Goal: Information Seeking & Learning: Learn about a topic

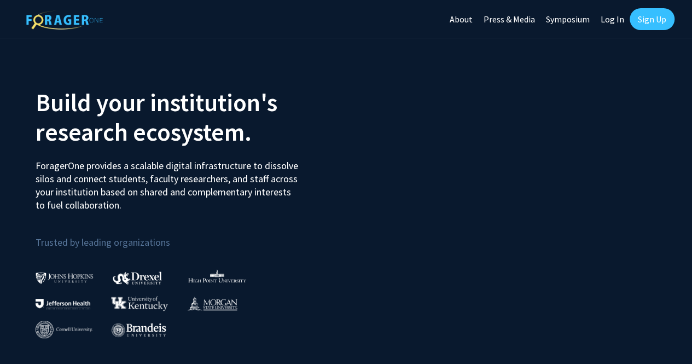
click at [74, 124] on h2 "Build your institution's research ecosystem." at bounding box center [187, 117] width 303 height 59
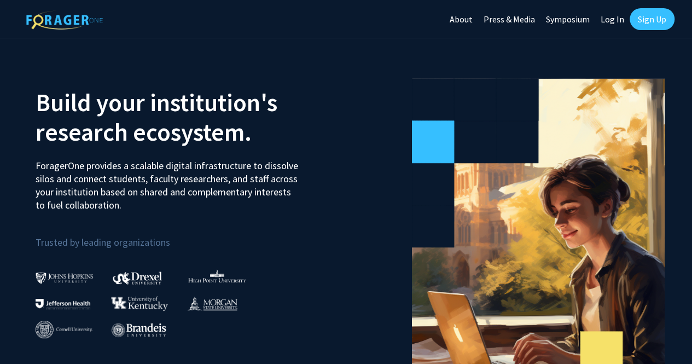
click at [612, 21] on link "Log In" at bounding box center [612, 19] width 34 height 38
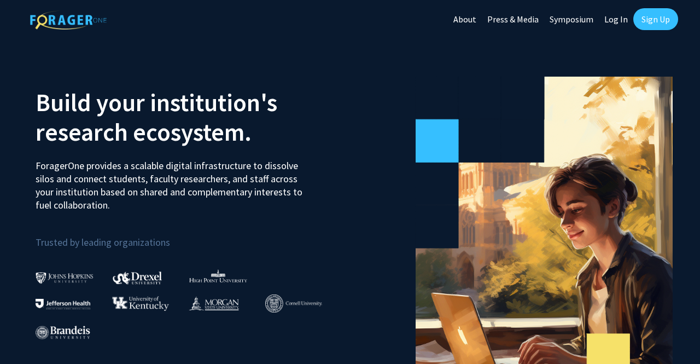
select select
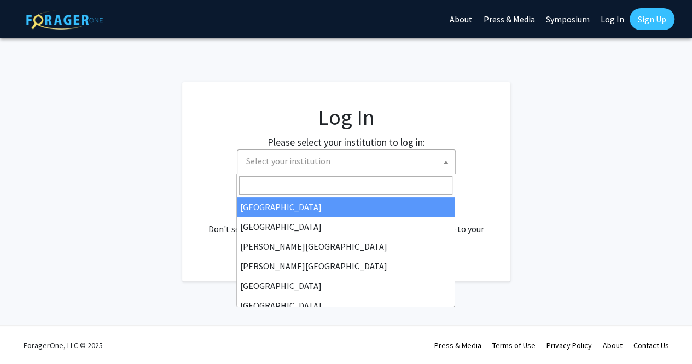
click at [303, 156] on span "Select your institution" at bounding box center [288, 160] width 84 height 11
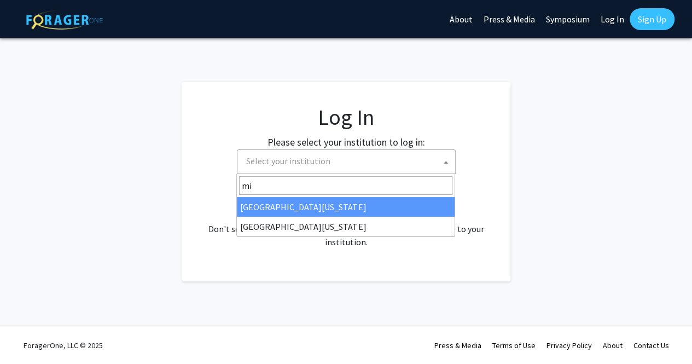
type input "m"
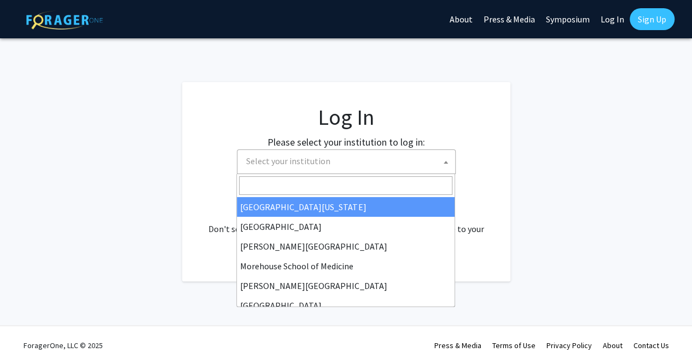
type input "c"
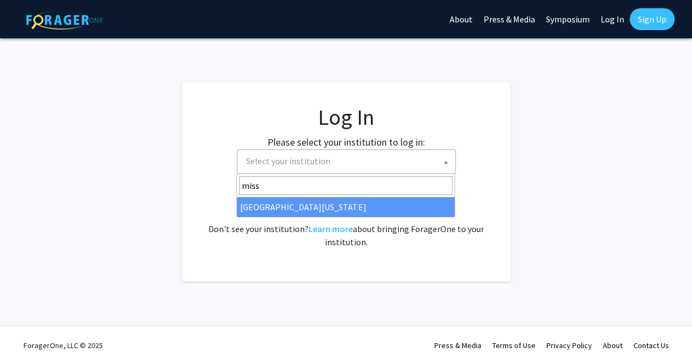
type input "miss"
select select "33"
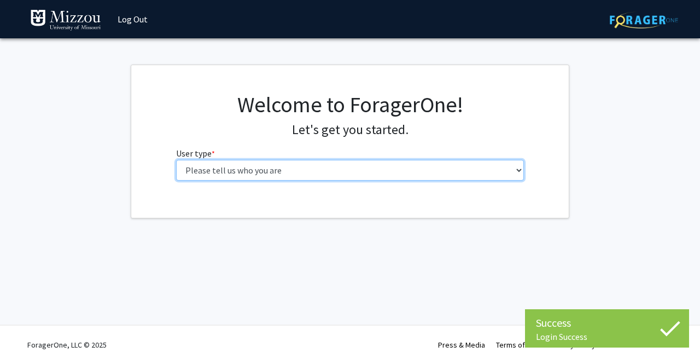
click at [273, 167] on select "Please tell us who you are Undergraduate Student Master's Student Doctoral Cand…" at bounding box center [350, 170] width 349 height 21
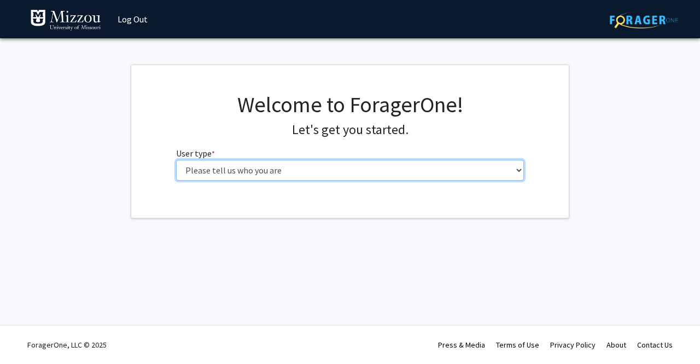
select select "1: undergrad"
click at [176, 160] on select "Please tell us who you are Undergraduate Student Master's Student Doctoral Cand…" at bounding box center [350, 170] width 349 height 21
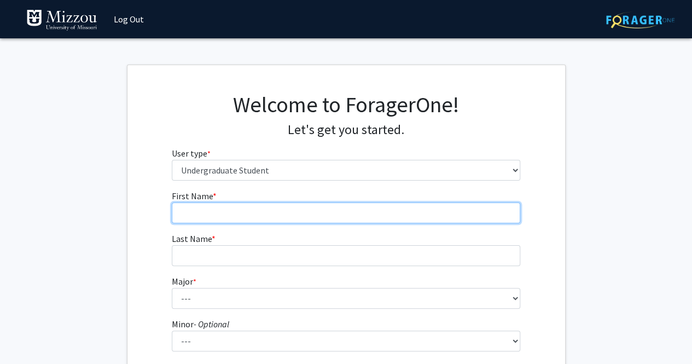
click at [260, 212] on input "First Name * required" at bounding box center [346, 212] width 349 height 21
type input "Sam"
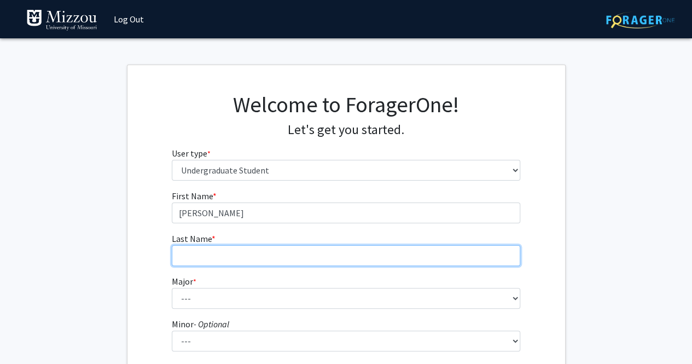
click at [253, 258] on input "Last Name * required" at bounding box center [346, 255] width 349 height 21
type input "Lopez"
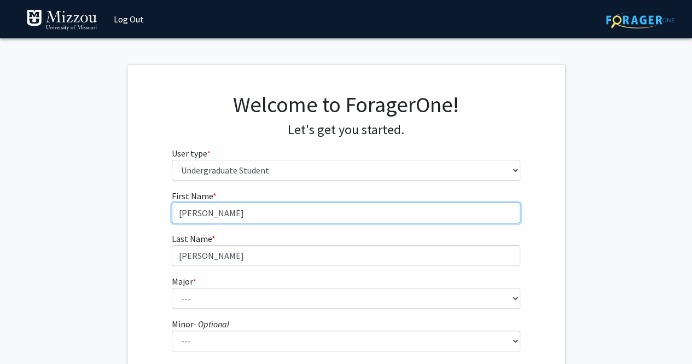
click at [269, 218] on input "Sam" at bounding box center [346, 212] width 349 height 21
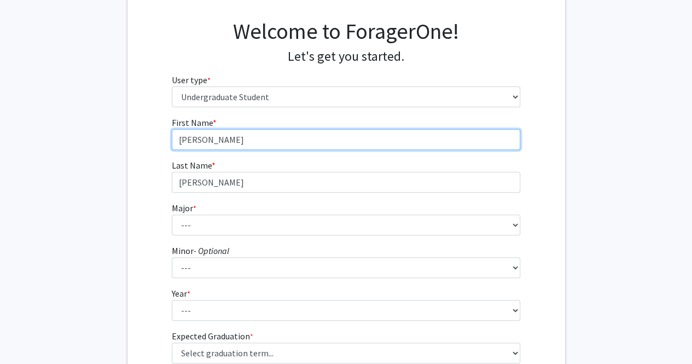
scroll to position [75, 0]
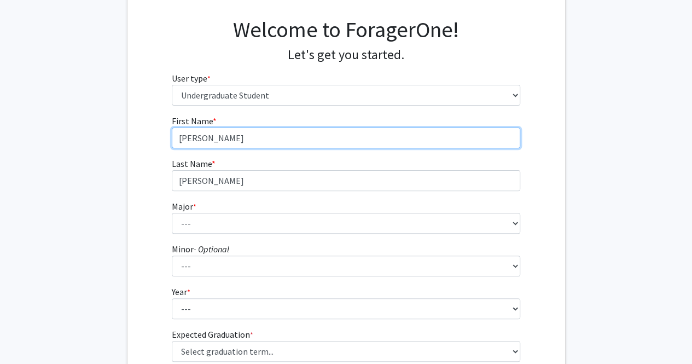
type input "Samuel"
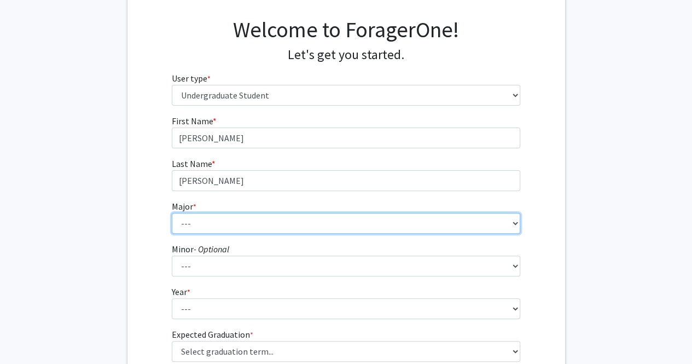
click at [218, 225] on select "--- Agribusiness Management Agricultural Education Agricultural Education: Comm…" at bounding box center [346, 223] width 349 height 21
select select "25: 2520"
click at [172, 213] on select "--- Agribusiness Management Agricultural Education Agricultural Education: Comm…" at bounding box center [346, 223] width 349 height 21
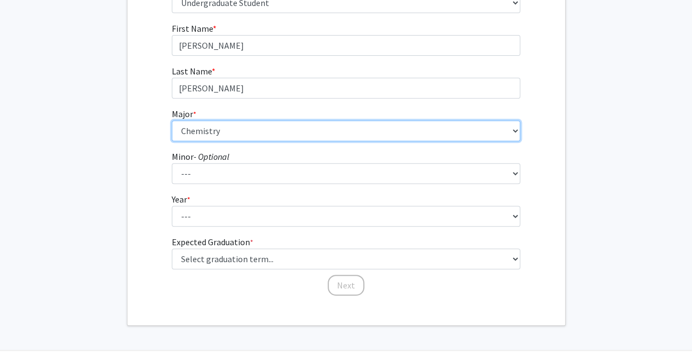
scroll to position [168, 0]
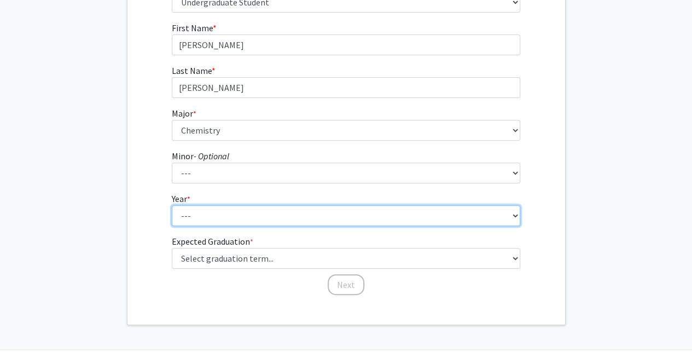
click at [221, 216] on select "--- First-year Sophomore Junior Senior Postbaccalaureate Certificate" at bounding box center [346, 215] width 349 height 21
click at [217, 213] on select "--- First-year Sophomore Junior Senior Postbaccalaureate Certificate" at bounding box center [346, 215] width 349 height 21
select select "1: first-year"
click at [172, 205] on select "--- First-year Sophomore Junior Senior Postbaccalaureate Certificate" at bounding box center [346, 215] width 349 height 21
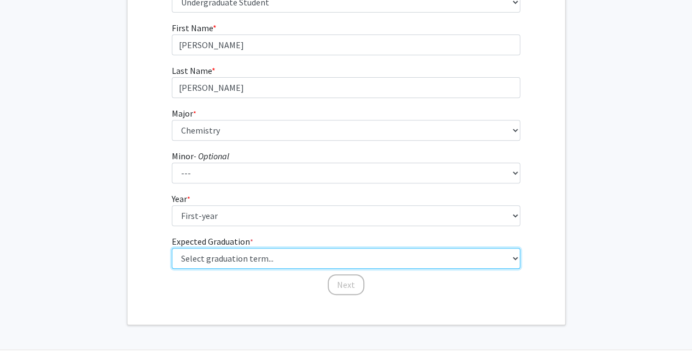
click at [283, 262] on select "Select graduation term... Spring 2025 Summer 2025 Fall 2025 Winter 2025 Spring …" at bounding box center [346, 258] width 349 height 21
select select "17: spring_2029"
click at [172, 248] on select "Select graduation term... Spring 2025 Summer 2025 Fall 2025 Winter 2025 Spring …" at bounding box center [346, 258] width 349 height 21
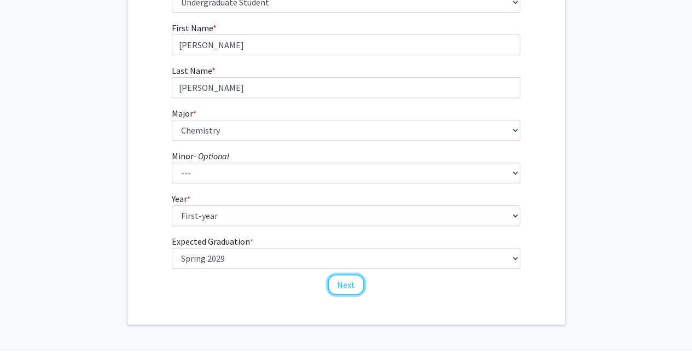
click at [352, 279] on button "Next" at bounding box center [346, 284] width 37 height 21
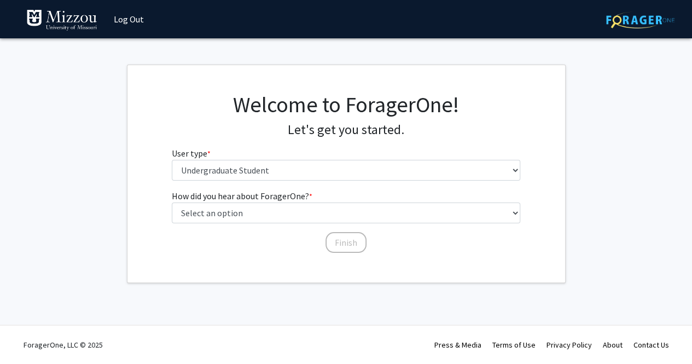
scroll to position [0, 0]
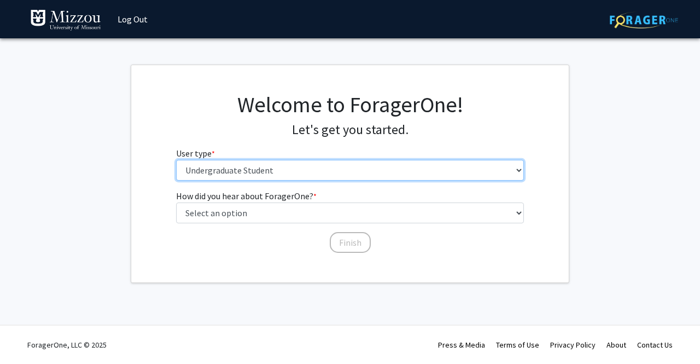
click at [331, 169] on select "Please tell us who you are Undergraduate Student Master's Student Doctoral Cand…" at bounding box center [350, 170] width 349 height 21
click at [176, 160] on select "Please tell us who you are Undergraduate Student Master's Student Doctoral Cand…" at bounding box center [350, 170] width 349 height 21
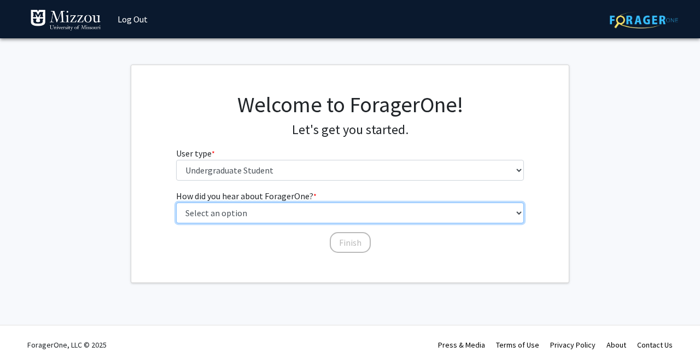
click at [242, 214] on select "Select an option Peer/student recommendation Faculty/staff recommendation Unive…" at bounding box center [350, 212] width 349 height 21
select select "2: faculty_recommendation"
click at [176, 202] on select "Select an option Peer/student recommendation Faculty/staff recommendation Unive…" at bounding box center [350, 212] width 349 height 21
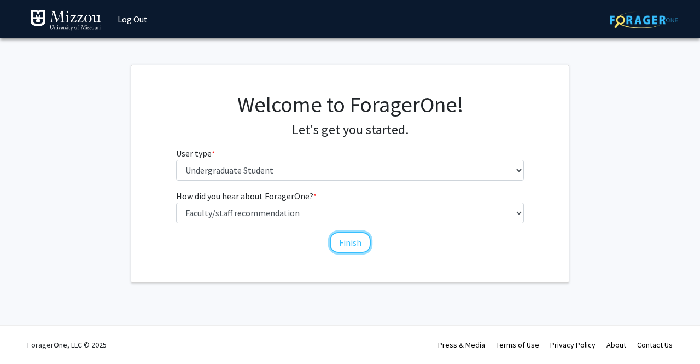
click at [352, 248] on button "Finish" at bounding box center [350, 242] width 41 height 21
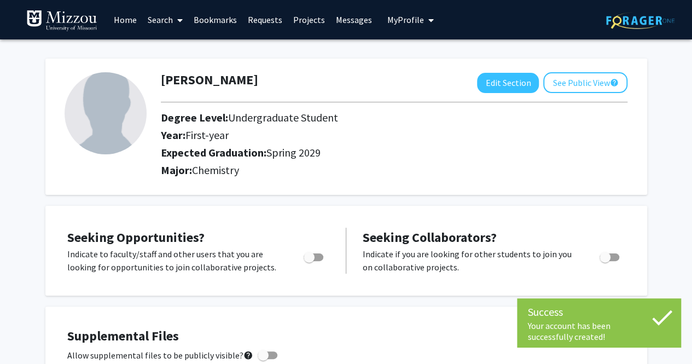
scroll to position [318, 0]
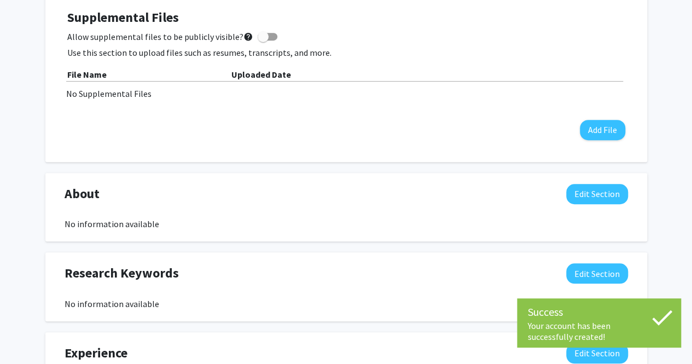
click at [0, 267] on div "Samuel Lopez Edit Section See Public View help Degree Level: Undergraduate Stud…" at bounding box center [346, 198] width 692 height 954
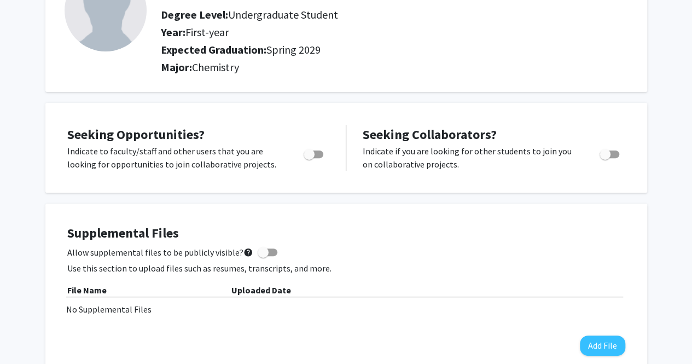
scroll to position [0, 0]
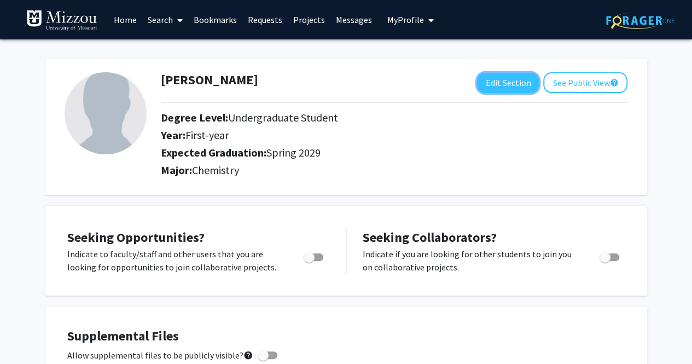
click at [502, 83] on button "Edit Section" at bounding box center [508, 83] width 62 height 20
select select "first-year"
select select "45: spring_2029"
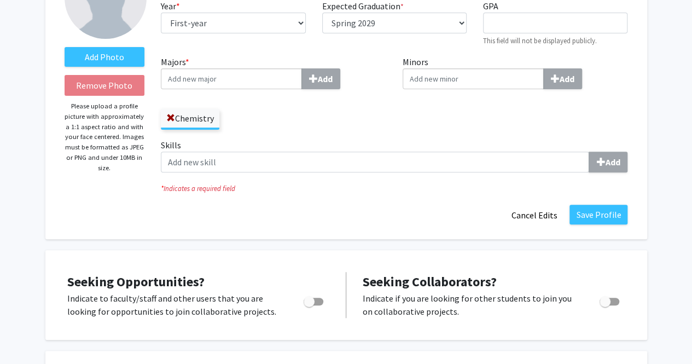
scroll to position [116, 0]
click at [611, 221] on button "Save Profile" at bounding box center [599, 214] width 58 height 20
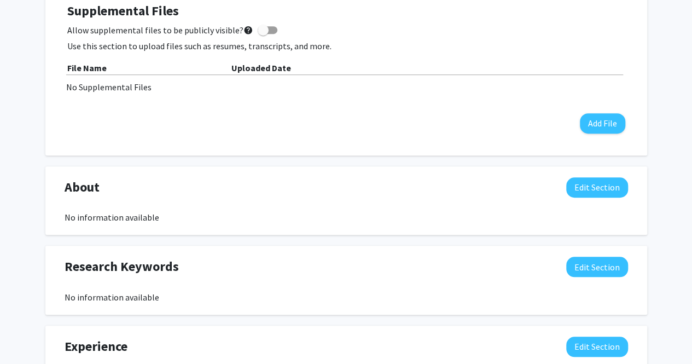
scroll to position [0, 0]
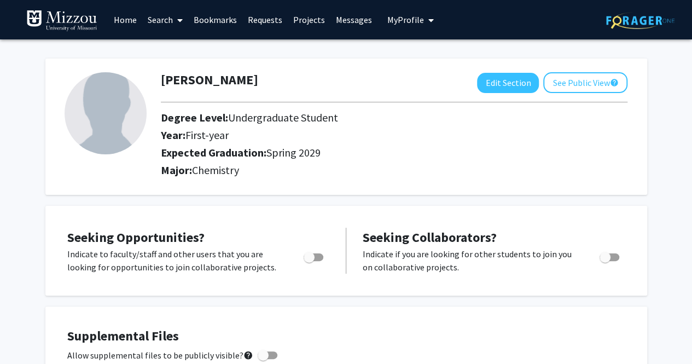
click at [160, 14] on link "Search" at bounding box center [165, 20] width 46 height 38
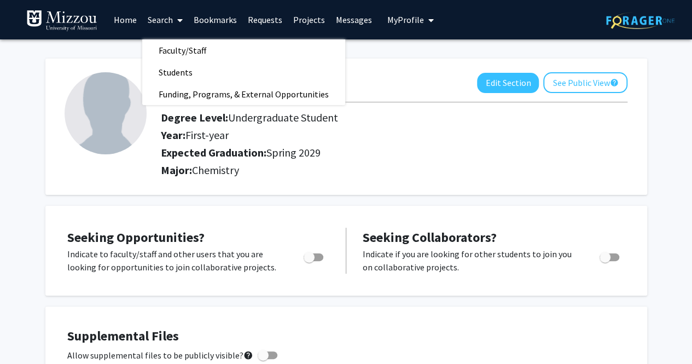
click at [250, 50] on link "Faculty/Staff" at bounding box center [243, 50] width 203 height 16
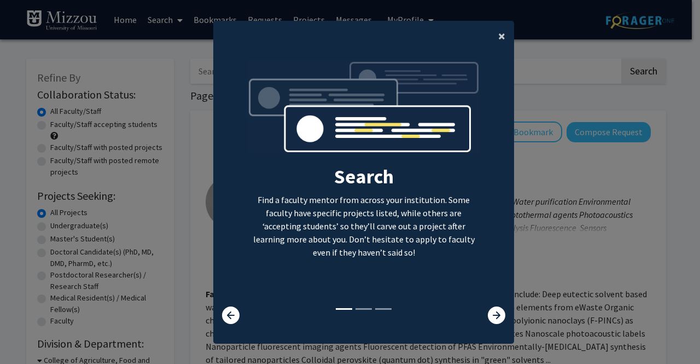
click at [503, 33] on button "×" at bounding box center [502, 36] width 25 height 31
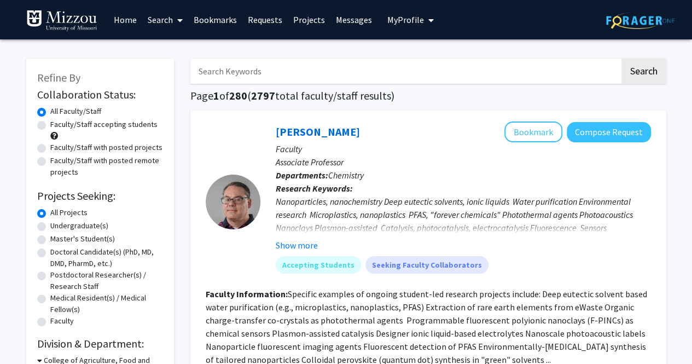
click at [346, 69] on input "Search Keywords" at bounding box center [405, 71] width 430 height 25
type input "n"
click at [622, 59] on button "Search" at bounding box center [644, 71] width 45 height 25
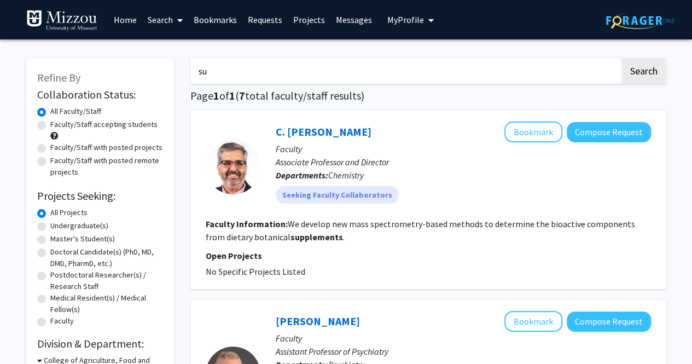
type input "s"
type input "protein"
click at [622, 59] on button "Search" at bounding box center [644, 71] width 45 height 25
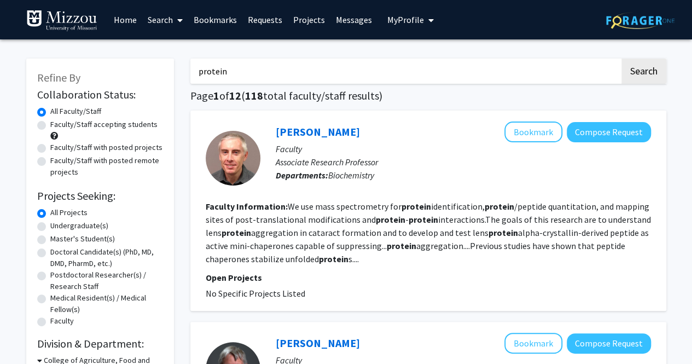
click at [286, 76] on input "protein" at bounding box center [405, 71] width 430 height 25
click at [622, 59] on button "Search" at bounding box center [644, 71] width 45 height 25
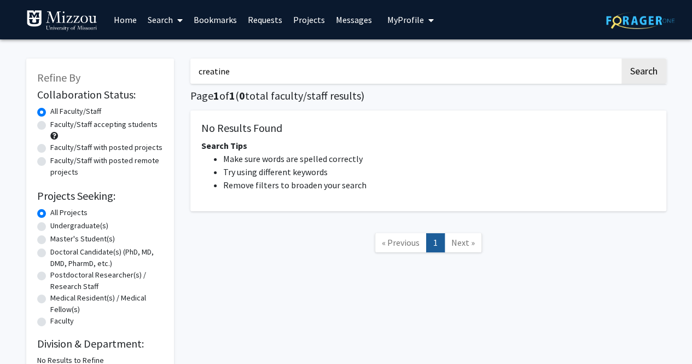
click at [622, 59] on button "Search" at bounding box center [644, 71] width 45 height 25
type input "c"
click at [622, 59] on button "Search" at bounding box center [644, 71] width 45 height 25
type input "w"
type input "range of motion"
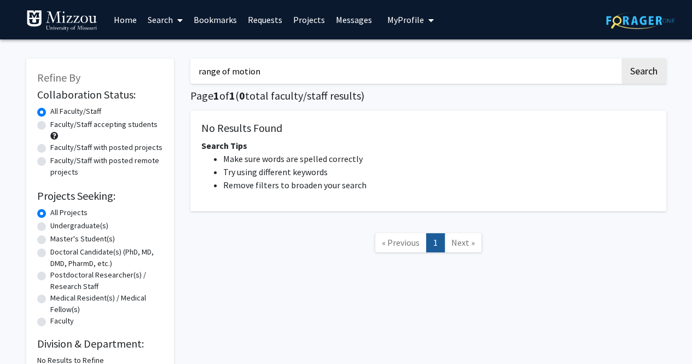
click at [622, 59] on button "Search" at bounding box center [644, 71] width 45 height 25
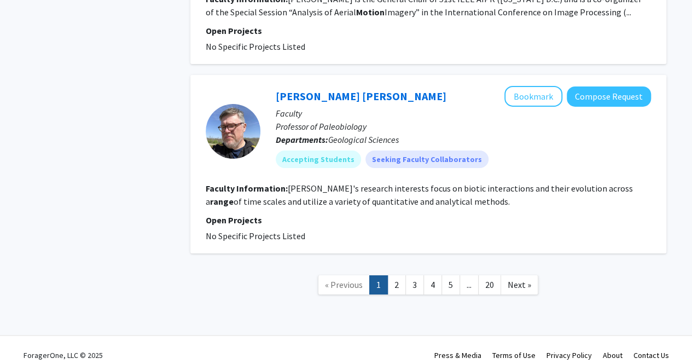
scroll to position [1833, 0]
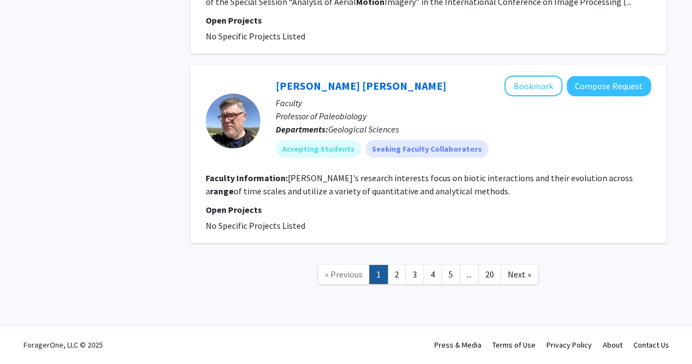
click at [390, 271] on link "2" at bounding box center [396, 274] width 19 height 19
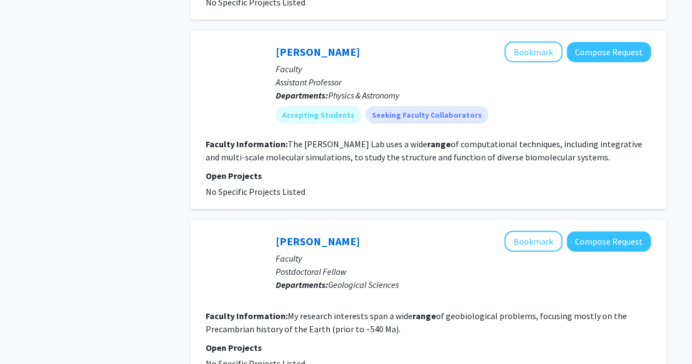
scroll to position [1584, 0]
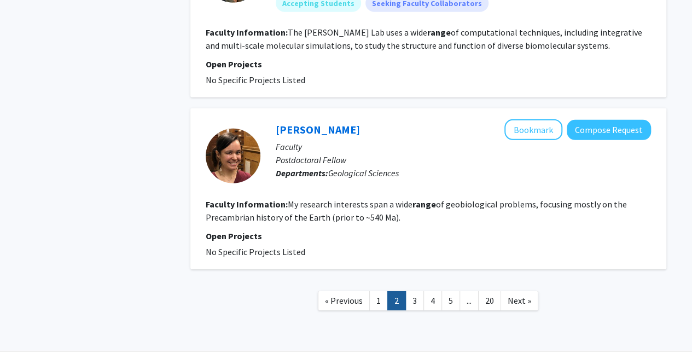
click at [413, 291] on link "3" at bounding box center [414, 300] width 19 height 19
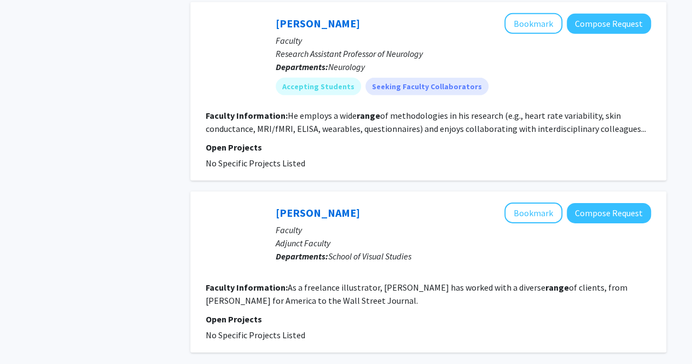
scroll to position [1685, 0]
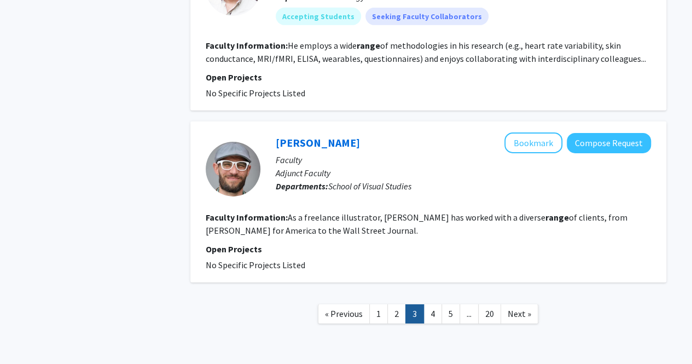
click at [433, 304] on link "4" at bounding box center [433, 313] width 19 height 19
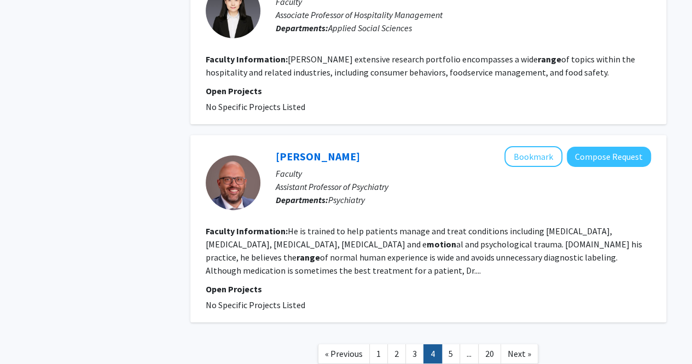
scroll to position [1755, 0]
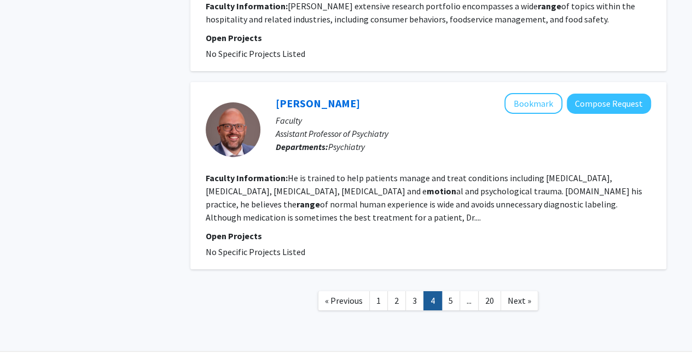
click at [412, 291] on link "3" at bounding box center [414, 300] width 19 height 19
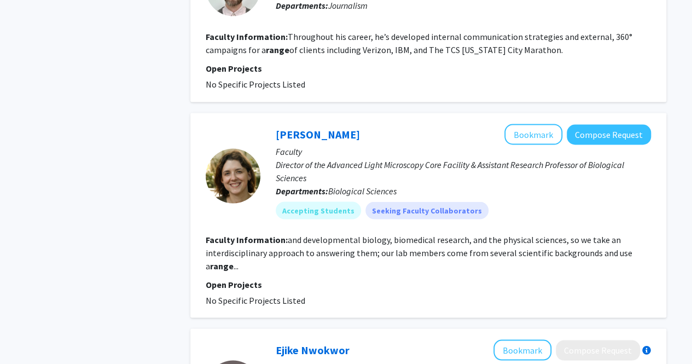
scroll to position [905, 0]
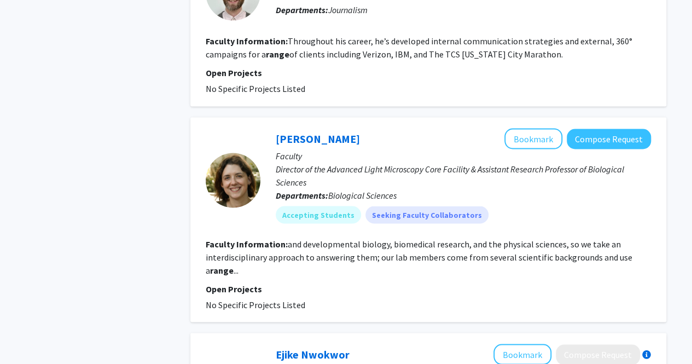
click at [229, 245] on fg-read-more "and developmental biology, biomedical research, and the physical sciences, so w…" at bounding box center [419, 256] width 427 height 37
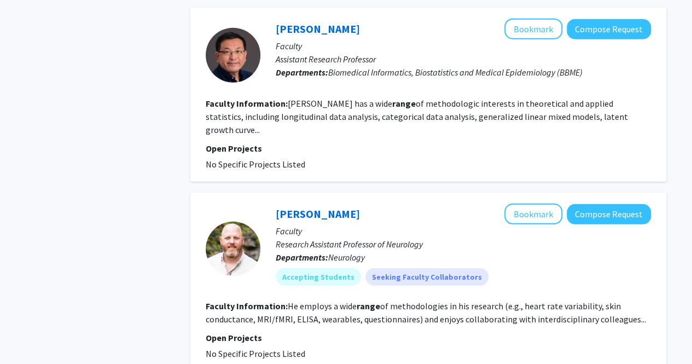
scroll to position [1423, 0]
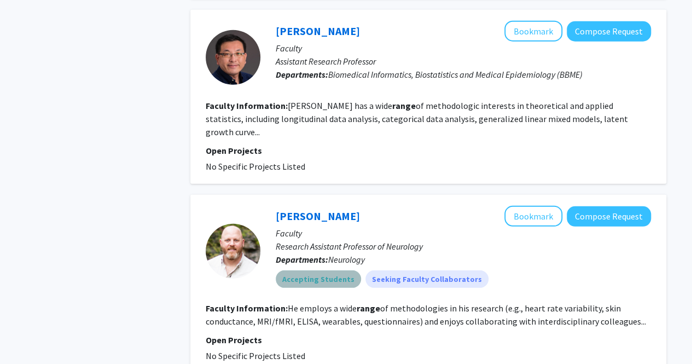
click at [329, 270] on mat-chip "Accepting Students" at bounding box center [318, 279] width 85 height 18
click at [317, 303] on fg-read-more "He employs a wide range of methodologies in his research (e.g., heart rate vari…" at bounding box center [426, 315] width 441 height 24
click at [315, 209] on link "Brad Ferguson" at bounding box center [318, 216] width 84 height 14
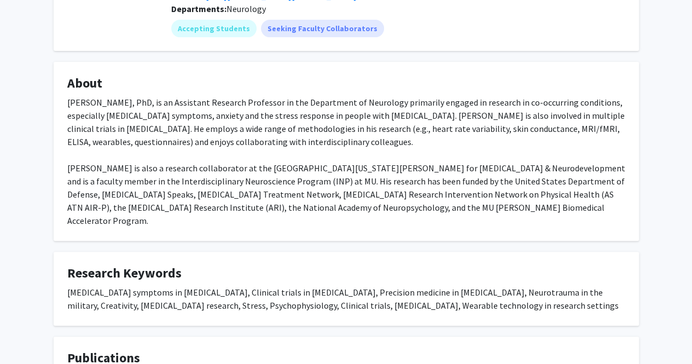
scroll to position [182, 0]
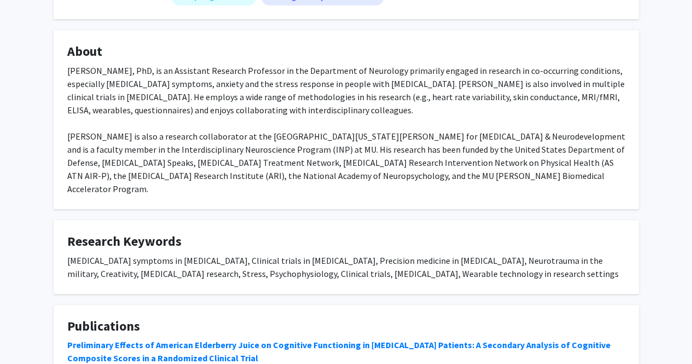
click at [2, 225] on div "Brad Ferguson Bookmark Compose Request Titles: Research Assistant Professor of …" at bounding box center [346, 197] width 692 height 679
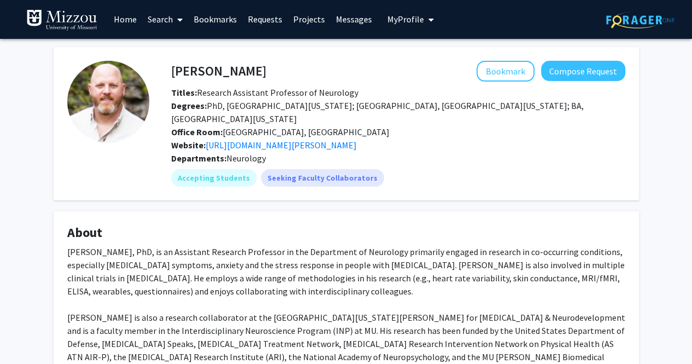
scroll to position [0, 0]
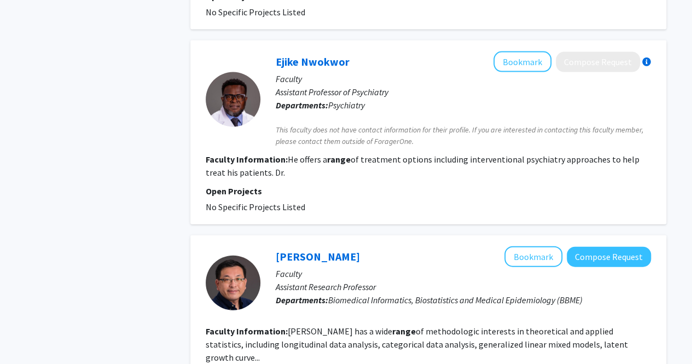
scroll to position [1685, 0]
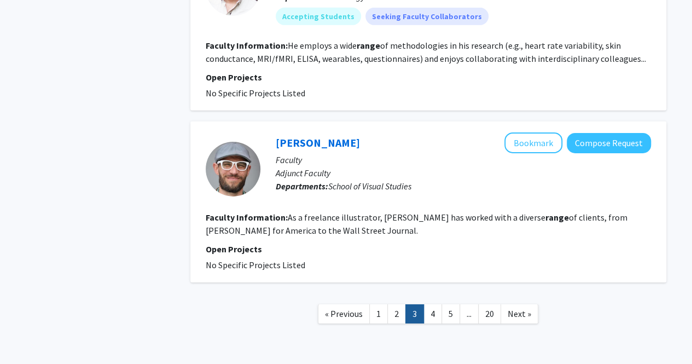
click at [455, 304] on link "5" at bounding box center [451, 313] width 19 height 19
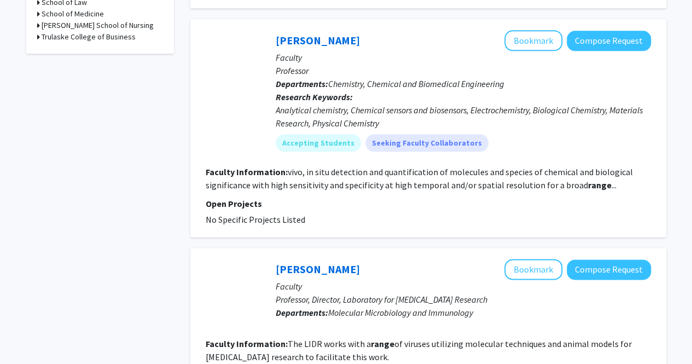
scroll to position [593, 0]
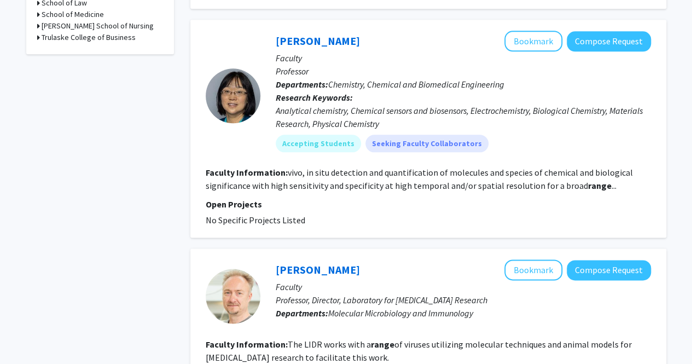
click at [333, 122] on div "Analytical chemistry, Chemical sensors and biosensors, Electrochemistry, Biolog…" at bounding box center [463, 117] width 375 height 26
click at [305, 148] on mat-chip "Accepting Students" at bounding box center [318, 144] width 85 height 18
click at [310, 42] on link "Xiangqun Zeng" at bounding box center [318, 41] width 84 height 14
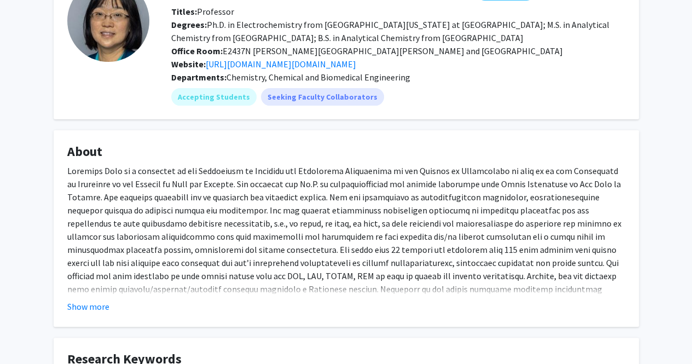
scroll to position [82, 0]
click at [220, 95] on mat-chip "Accepting Students" at bounding box center [213, 97] width 85 height 18
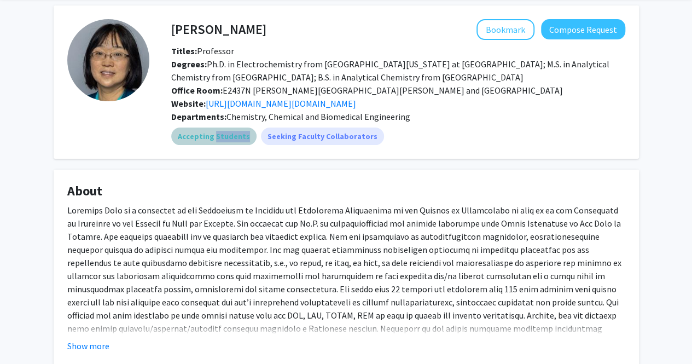
scroll to position [36, 0]
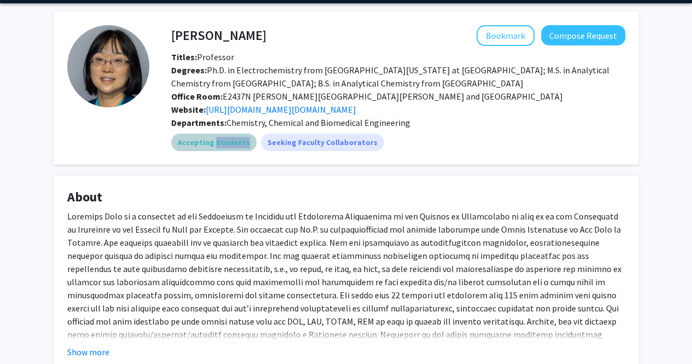
click at [472, 137] on div "Accepting Students Seeking Faculty Collaborators" at bounding box center [398, 142] width 459 height 22
click at [452, 138] on div "Accepting Students Seeking Faculty Collaborators" at bounding box center [398, 142] width 459 height 22
click at [141, 148] on fg-profile-picture at bounding box center [108, 88] width 82 height 126
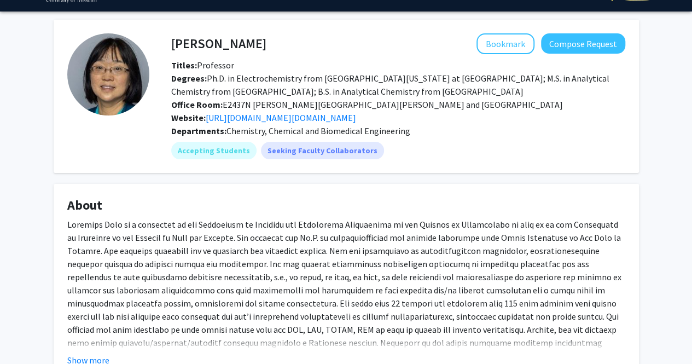
scroll to position [0, 0]
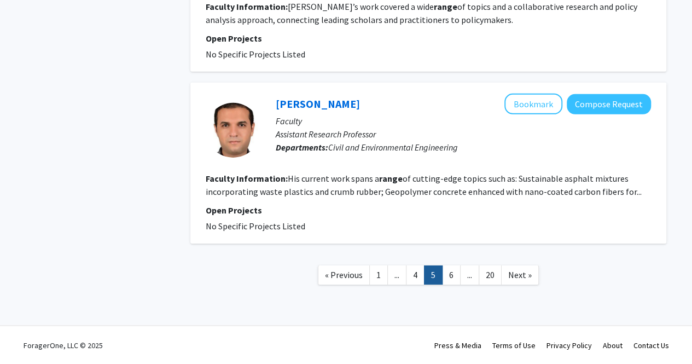
scroll to position [1695, 0]
click at [451, 279] on link "6" at bounding box center [451, 274] width 19 height 19
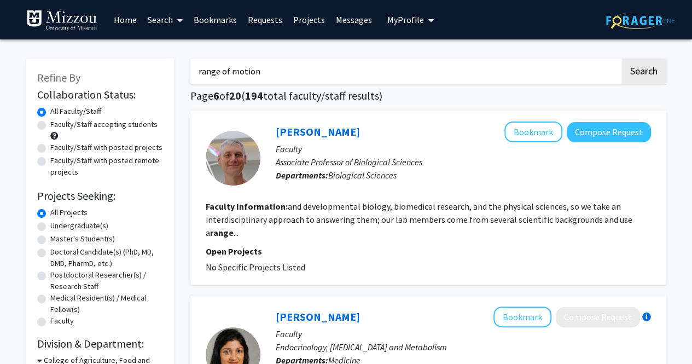
click at [297, 79] on input "range of motion" at bounding box center [405, 71] width 430 height 25
click at [622, 59] on button "Search" at bounding box center [644, 71] width 45 height 25
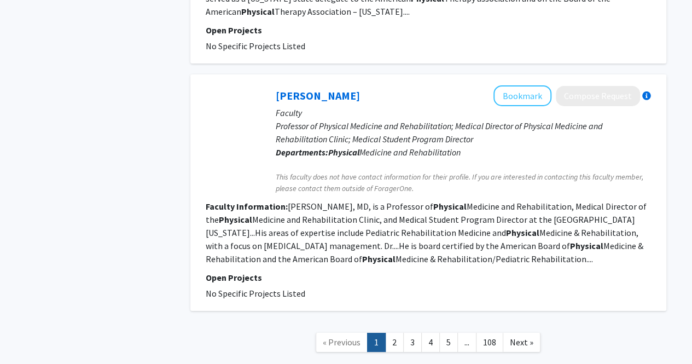
scroll to position [1926, 0]
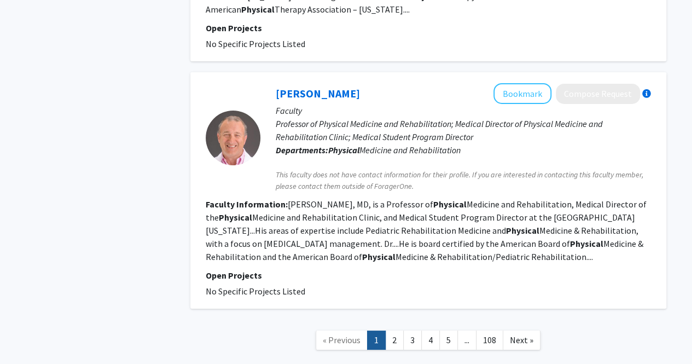
click at [398, 331] on link "2" at bounding box center [394, 340] width 19 height 19
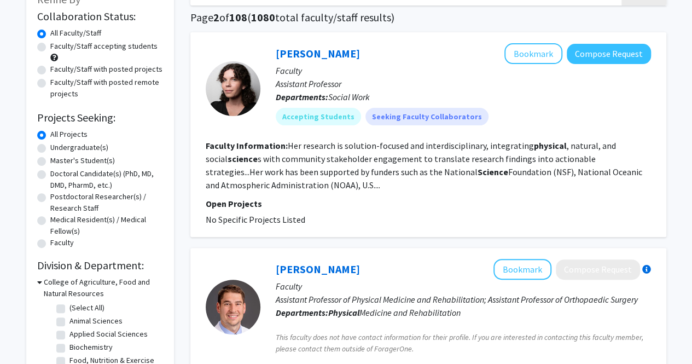
scroll to position [79, 0]
click at [425, 152] on section "Faculty Information: Her research is solution-focused and interdisciplinary, in…" at bounding box center [428, 164] width 445 height 53
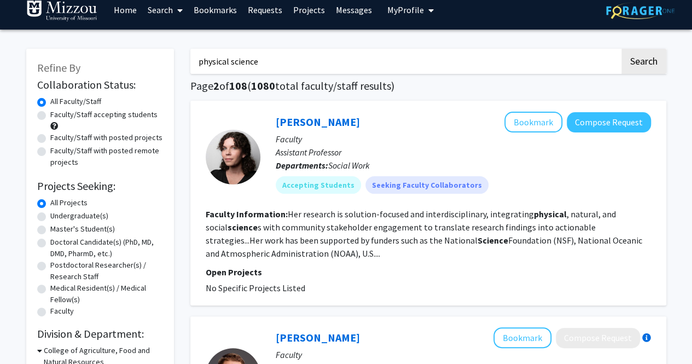
scroll to position [0, 0]
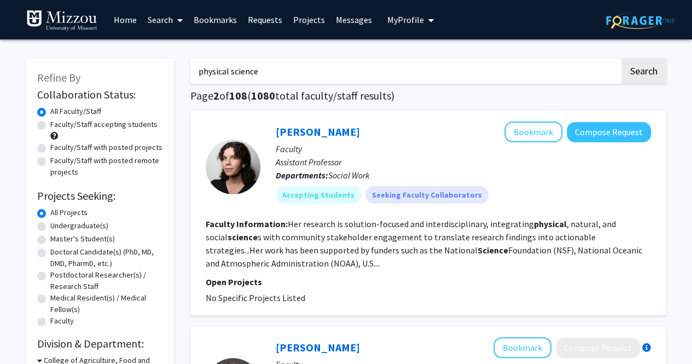
click at [277, 72] on input "physical science" at bounding box center [405, 71] width 430 height 25
click at [622, 59] on button "Search" at bounding box center [644, 71] width 45 height 25
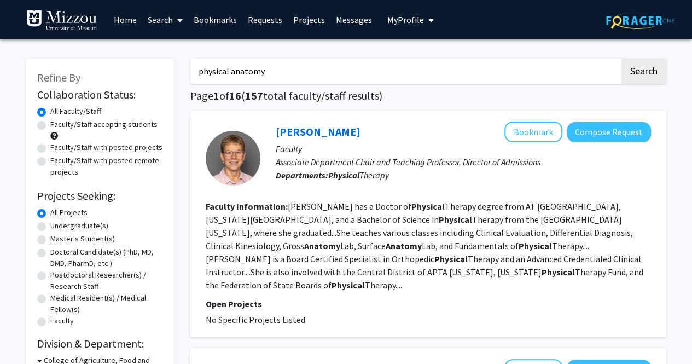
click at [244, 75] on input "physical anatomy" at bounding box center [405, 71] width 430 height 25
type input "physical exercise"
click at [622, 59] on button "Search" at bounding box center [644, 71] width 45 height 25
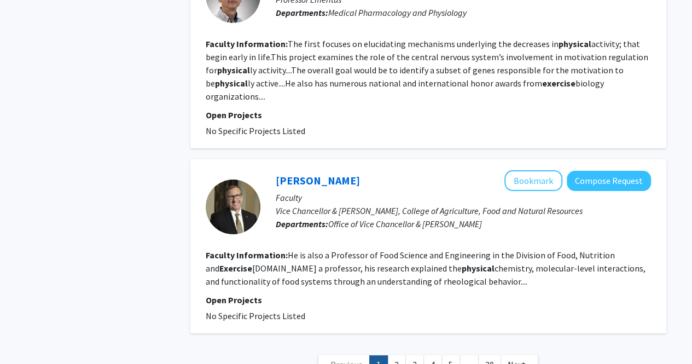
scroll to position [2098, 0]
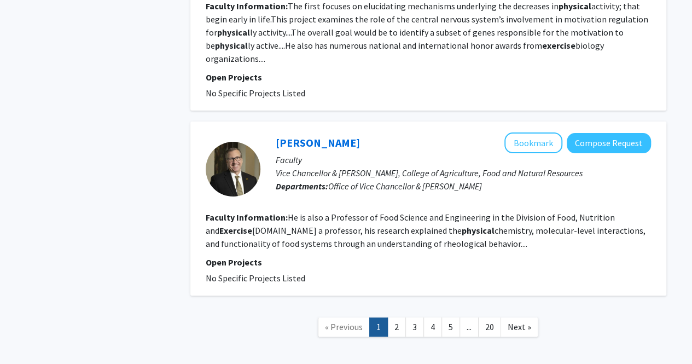
click at [397, 317] on link "2" at bounding box center [396, 326] width 19 height 19
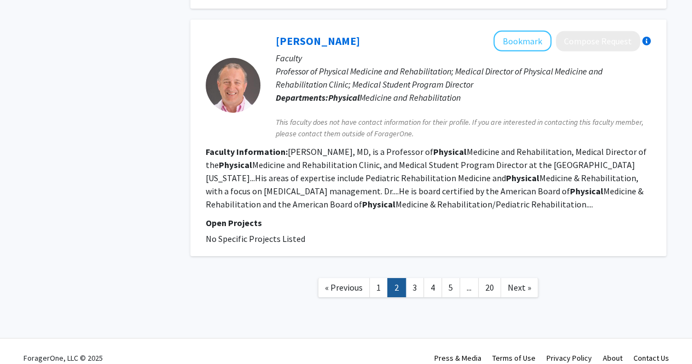
scroll to position [1738, 0]
click at [417, 279] on link "3" at bounding box center [414, 288] width 19 height 19
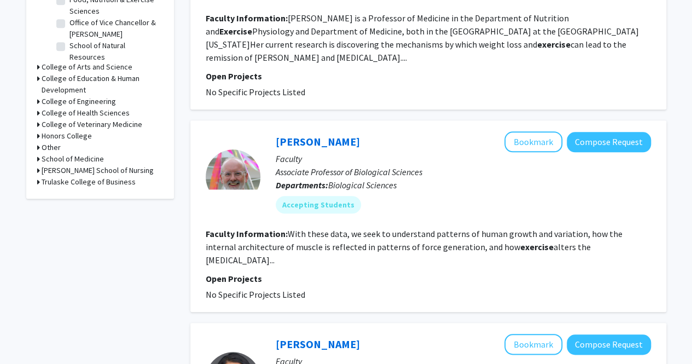
scroll to position [426, 0]
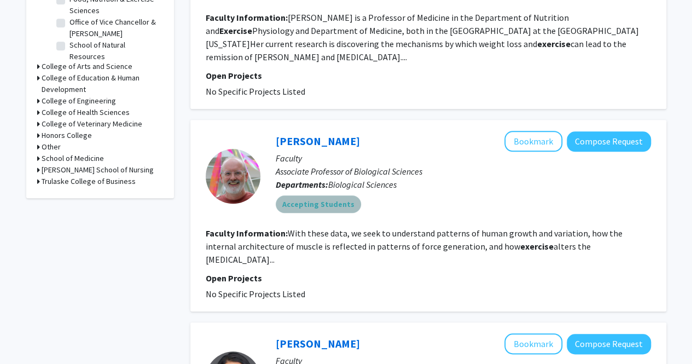
click at [330, 195] on mat-chip "Accepting Students" at bounding box center [318, 204] width 85 height 18
click at [298, 134] on link "Kevin Middleton" at bounding box center [318, 141] width 84 height 14
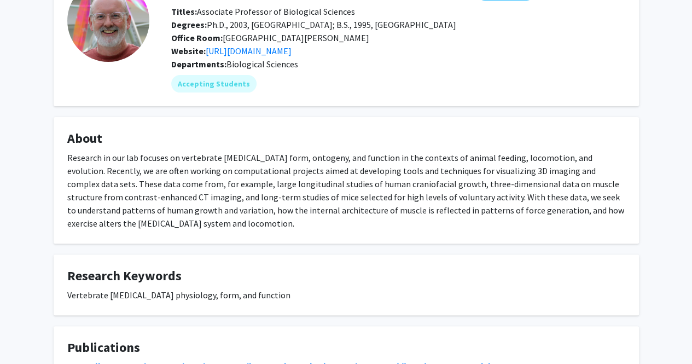
scroll to position [81, 0]
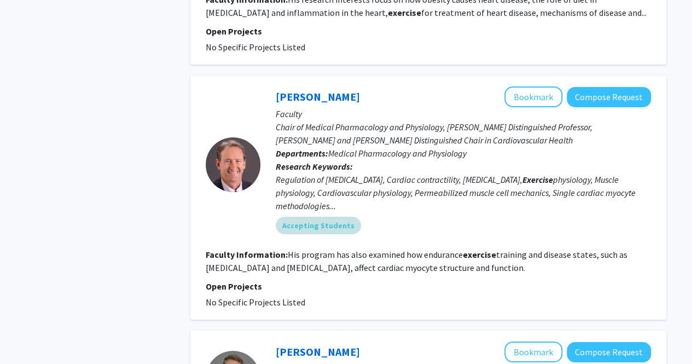
scroll to position [1807, 0]
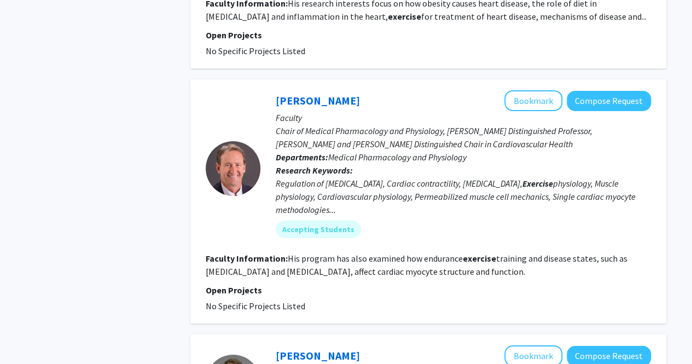
click at [329, 94] on link "Kerry McDonald" at bounding box center [318, 101] width 84 height 14
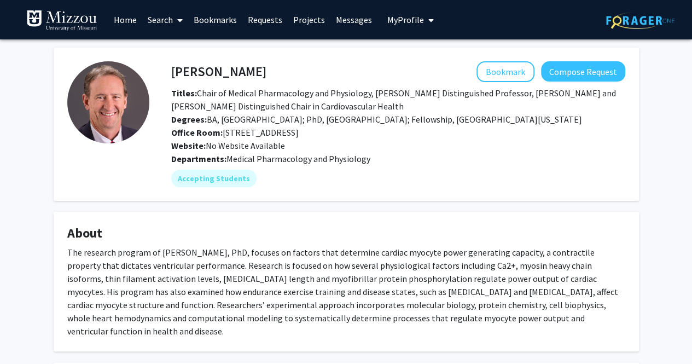
click at [56, 126] on fg-card "Kerry McDonald Bookmark Compose Request Titles: Chair of Medical Pharmacology a…" at bounding box center [347, 124] width 586 height 153
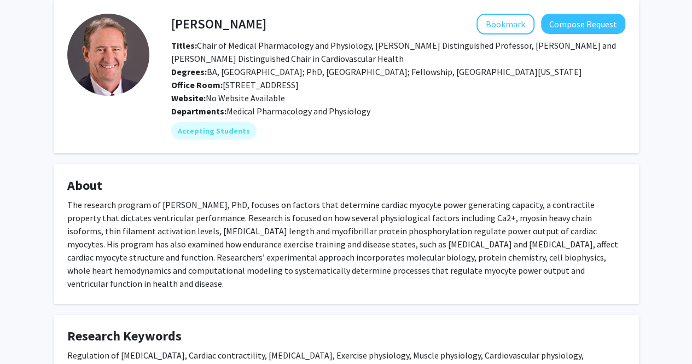
scroll to position [52, 0]
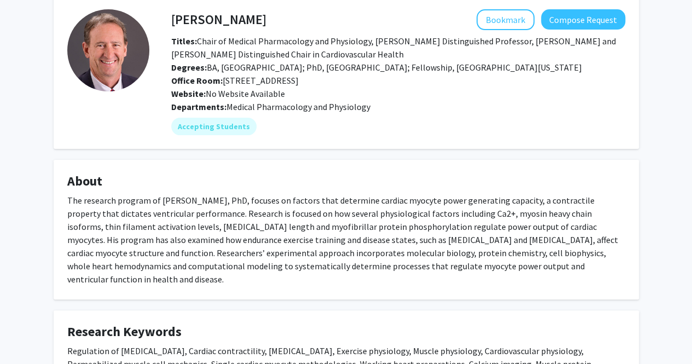
click at [517, 97] on div "Website: No Website Available" at bounding box center [398, 93] width 471 height 13
click at [295, 200] on div "The research program of Kerry McDonald, PhD, focuses on factors that determine …" at bounding box center [346, 240] width 558 height 92
click at [462, 120] on div "Accepting Students" at bounding box center [398, 126] width 459 height 22
click at [0, 163] on div "Kerry McDonald Bookmark Compose Request Titles: Chair of Medical Pharmacology a…" at bounding box center [346, 313] width 692 height 652
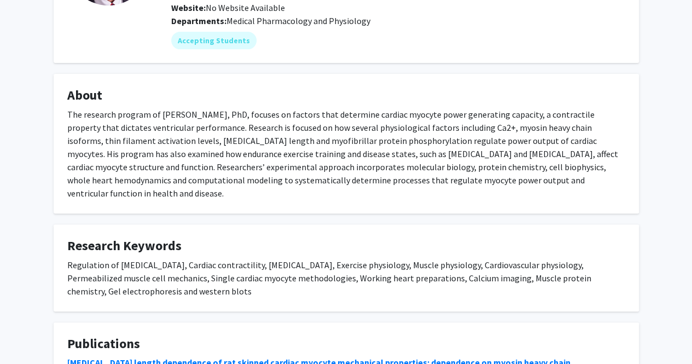
scroll to position [0, 0]
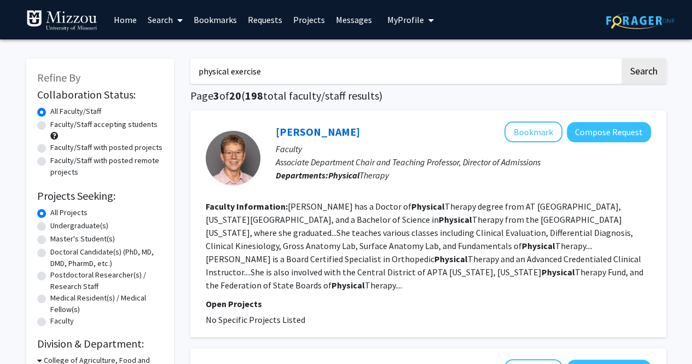
click at [339, 79] on input "physical exercise" at bounding box center [405, 71] width 430 height 25
click at [622, 59] on button "Search" at bounding box center [644, 71] width 45 height 25
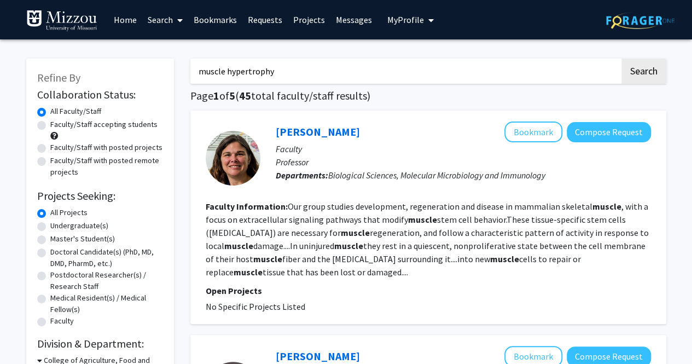
type input "muscle hypertrophy"
click at [622, 59] on button "Search" at bounding box center [644, 71] width 45 height 25
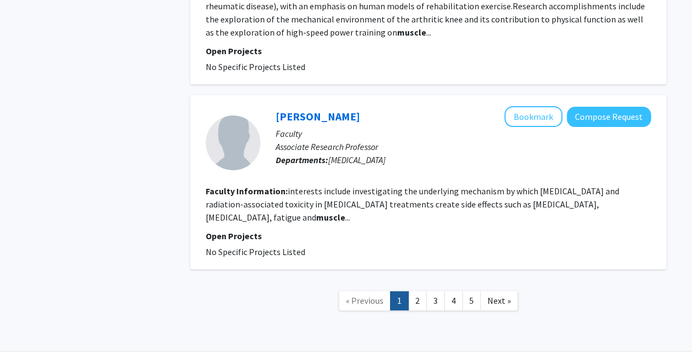
scroll to position [2035, 0]
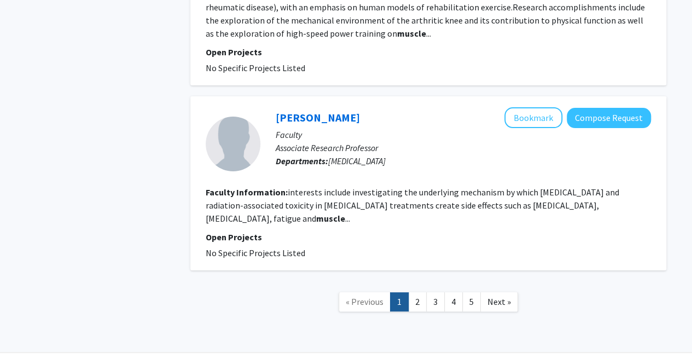
click at [417, 292] on link "2" at bounding box center [417, 301] width 19 height 19
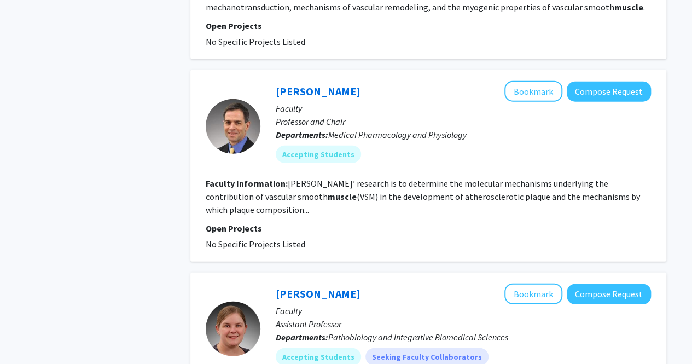
scroll to position [1397, 0]
